Goal: Task Accomplishment & Management: Complete application form

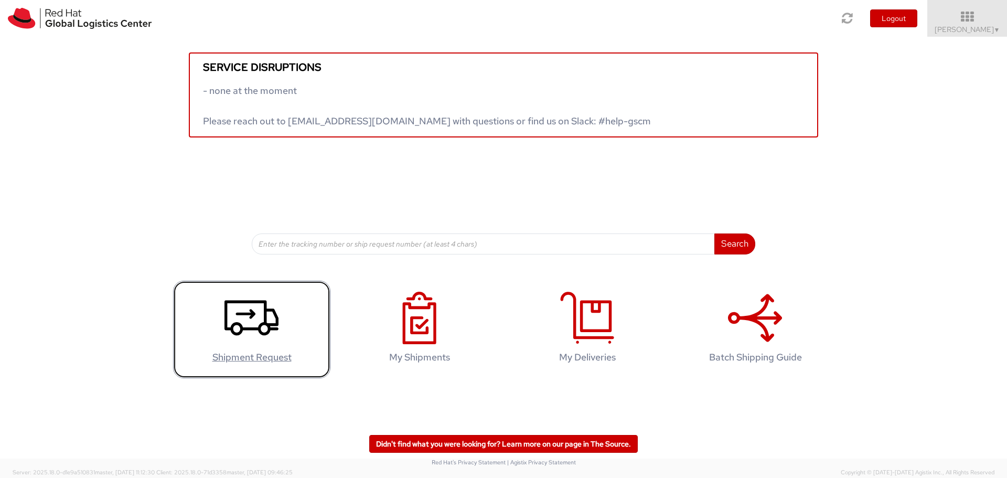
click at [269, 327] on use at bounding box center [251, 317] width 54 height 35
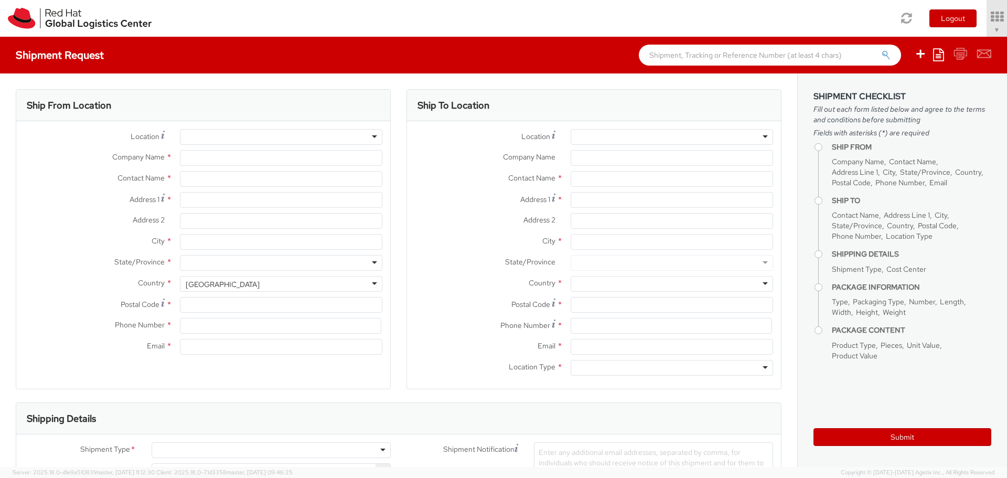
select select "775"
select select
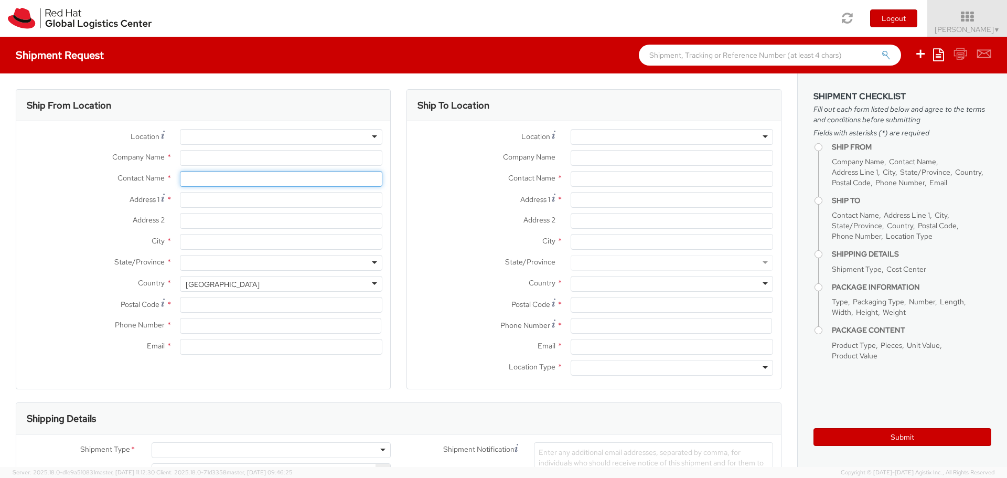
click at [203, 176] on input "text" at bounding box center [281, 179] width 202 height 16
type input "Red Hat, Inc."
type input "[PERSON_NAME]"
type input "[STREET_ADDRESS]"
type input "RALEIGH"
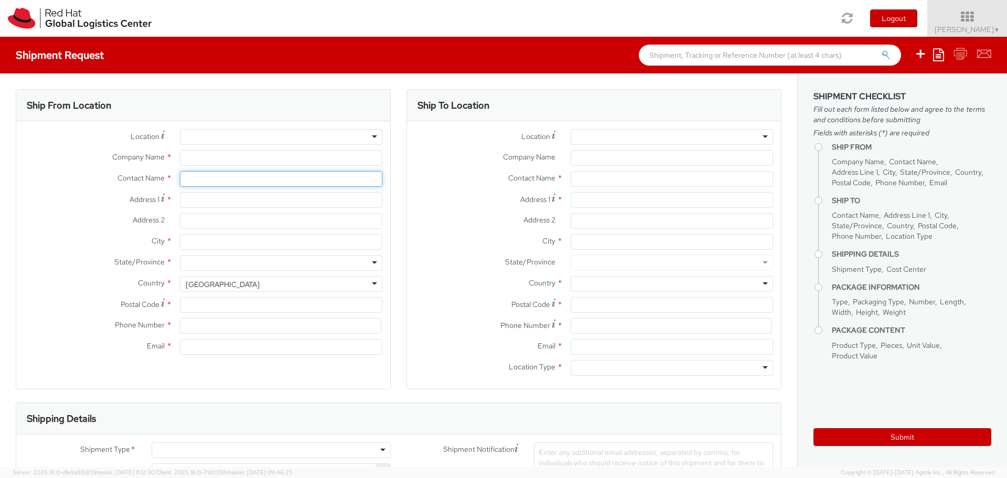
type input "27601"
type input "[PHONE_NUMBER]"
type input "[EMAIL_ADDRESS][DOMAIN_NAME]"
type input "[PERSON_NAME]"
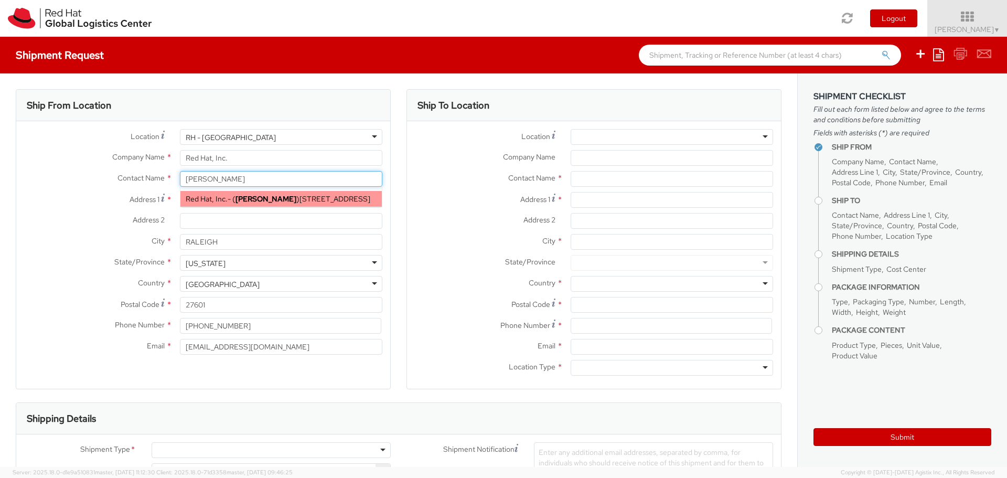
click at [206, 199] on span "Red Hat, Inc." at bounding box center [207, 198] width 42 height 9
select select
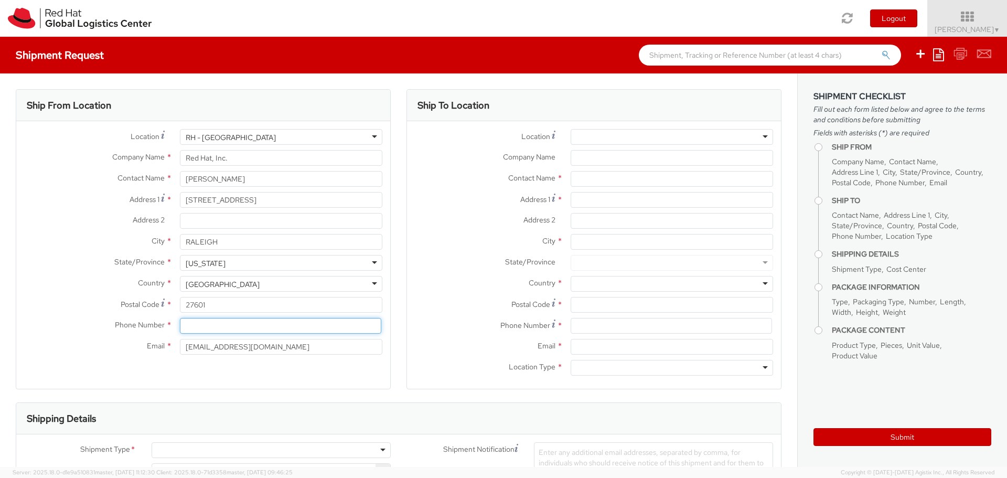
click at [217, 324] on input at bounding box center [280, 326] width 201 height 16
